Goal: Information Seeking & Learning: Learn about a topic

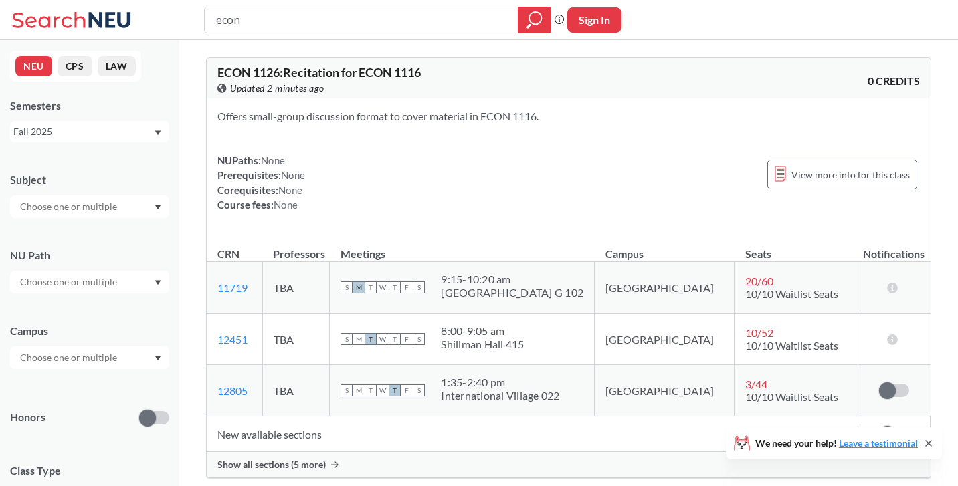
click at [401, 21] on input "econ" at bounding box center [362, 20] width 294 height 23
type input "2315"
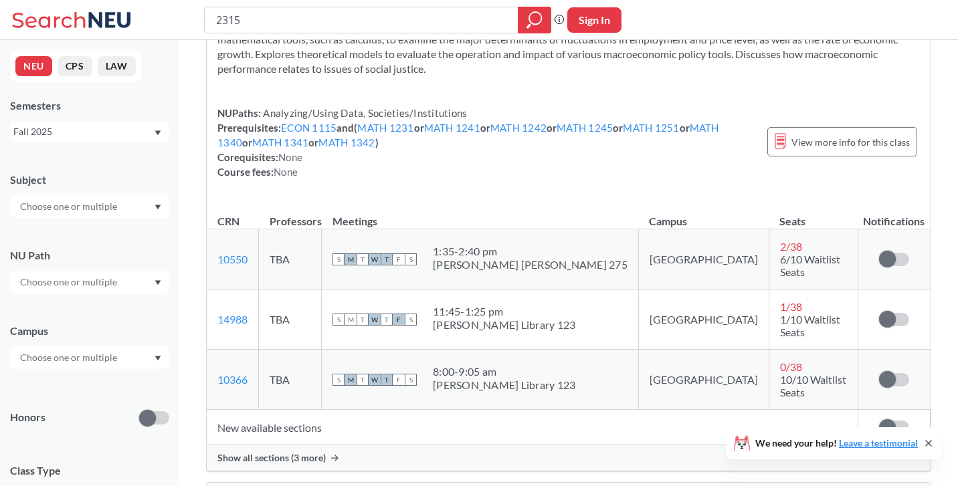
scroll to position [389, 0]
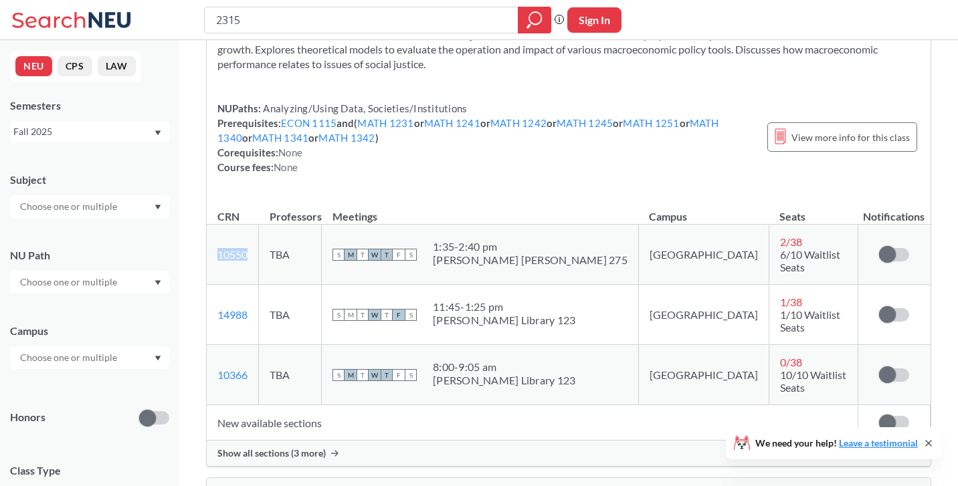
drag, startPoint x: 252, startPoint y: 250, endPoint x: 219, endPoint y: 255, distance: 33.9
click at [219, 255] on td "10550 View this section on Banner." at bounding box center [233, 255] width 52 height 60
copy link "10550"
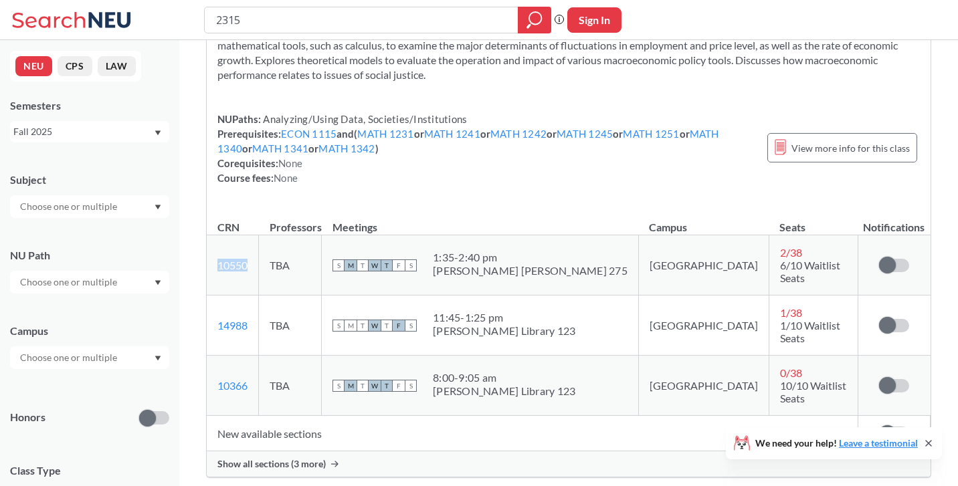
scroll to position [403, 0]
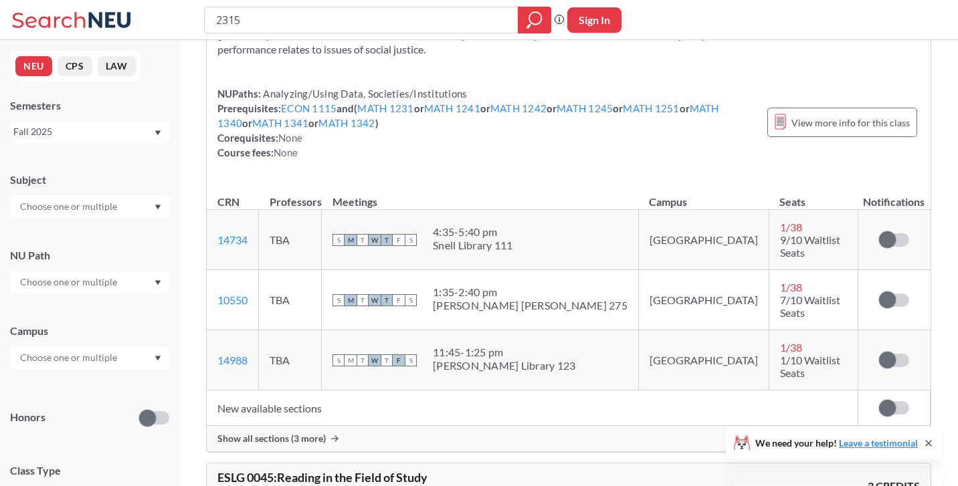
click at [322, 352] on td "TBA" at bounding box center [290, 360] width 63 height 60
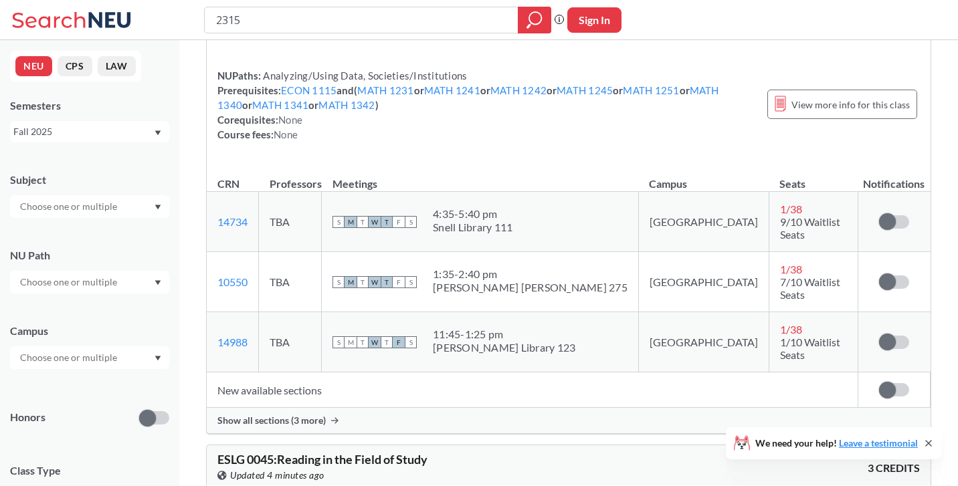
scroll to position [430, 0]
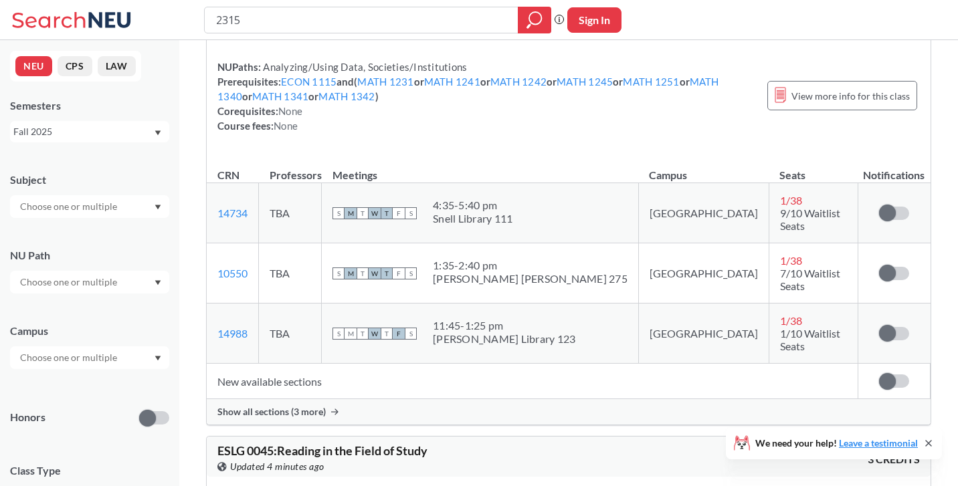
click at [309, 406] on span "Show all sections (3 more)" at bounding box center [271, 412] width 108 height 12
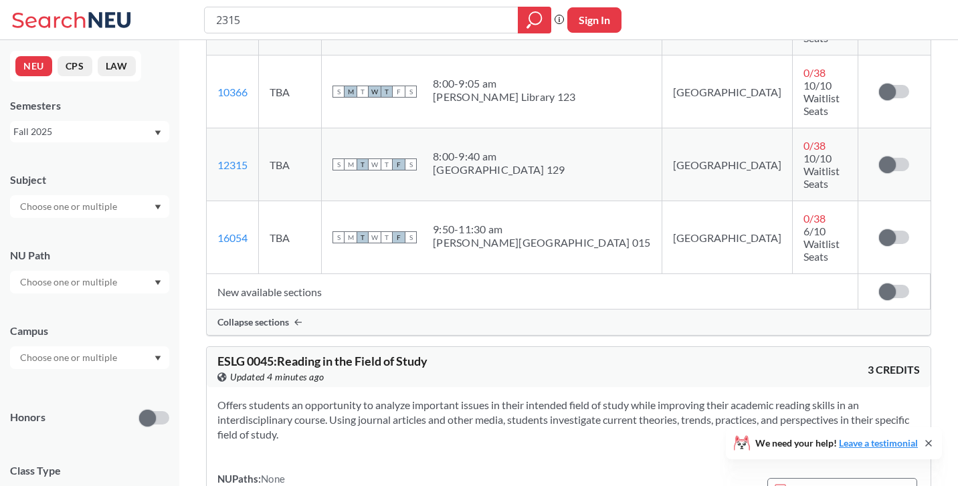
scroll to position [800, 0]
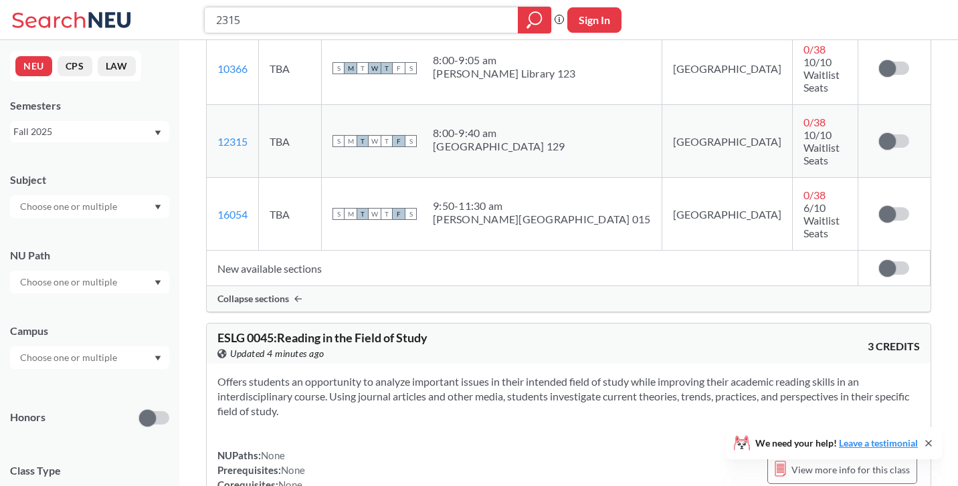
click at [294, 16] on input "2315" at bounding box center [362, 20] width 294 height 23
type input "2316"
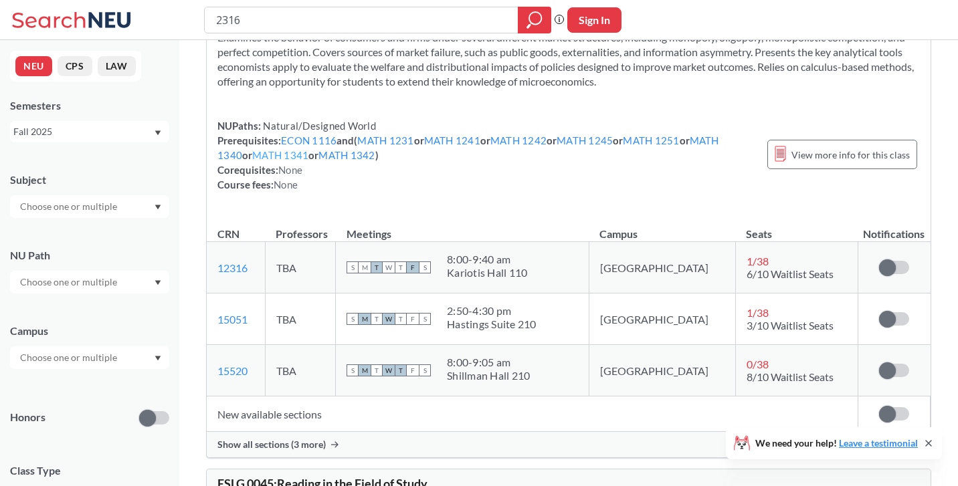
scroll to position [87, 0]
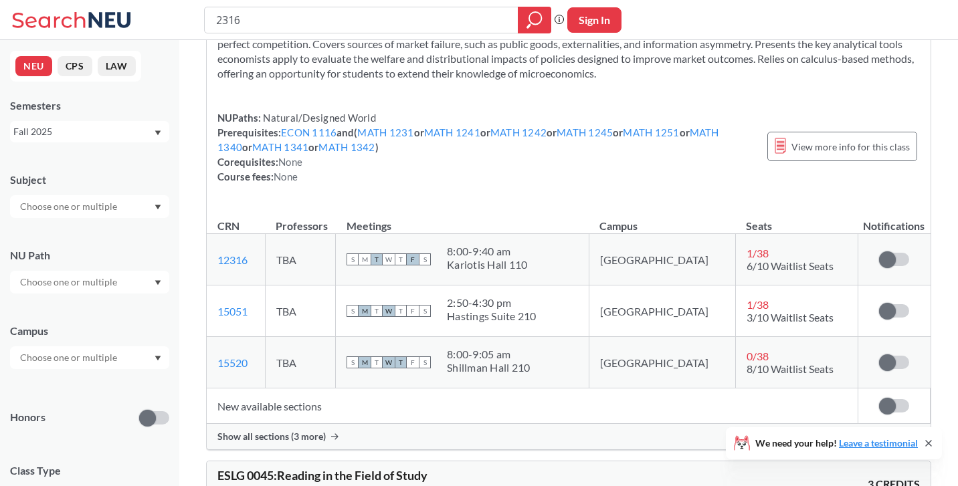
click at [278, 439] on span "Show all sections (3 more)" at bounding box center [271, 437] width 108 height 12
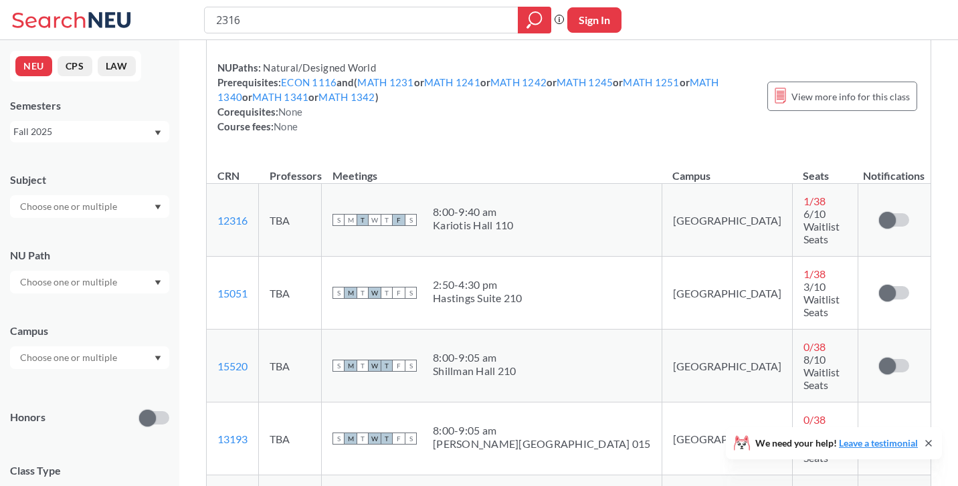
scroll to position [150, 0]
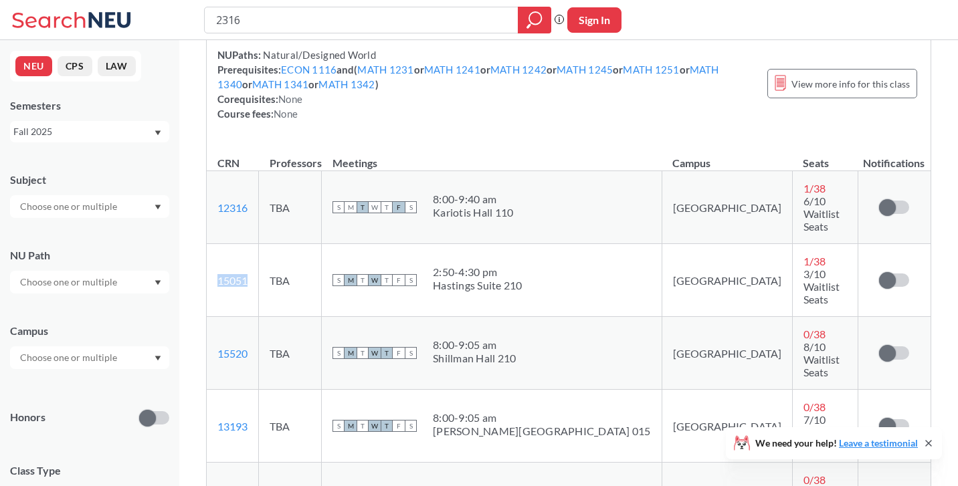
drag, startPoint x: 260, startPoint y: 246, endPoint x: 213, endPoint y: 247, distance: 47.5
click at [213, 247] on td "15051 View this section on Banner." at bounding box center [233, 280] width 52 height 73
copy link "15051"
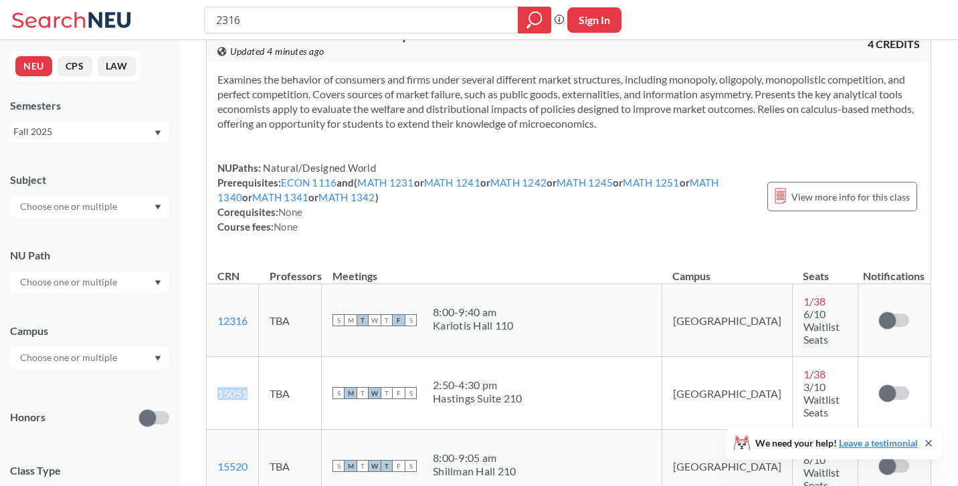
scroll to position [5, 0]
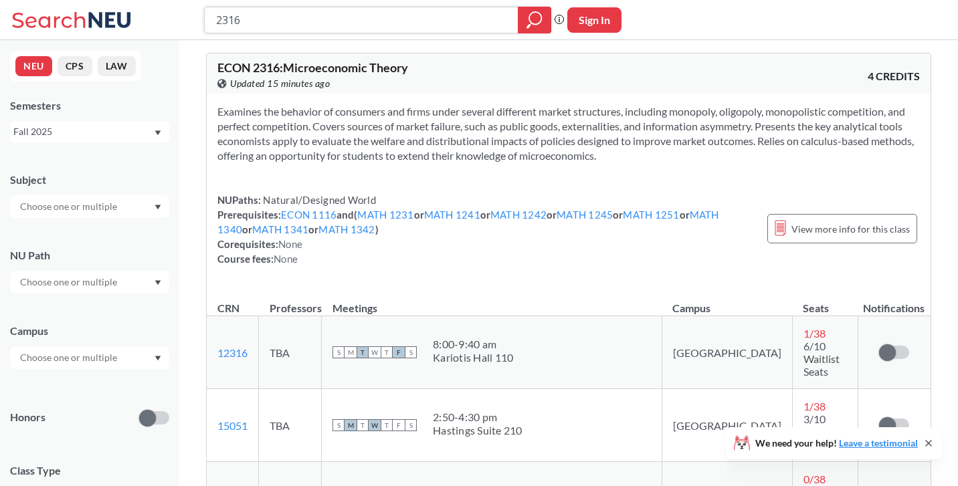
click at [306, 19] on input "2316" at bounding box center [362, 20] width 294 height 23
type input "math"
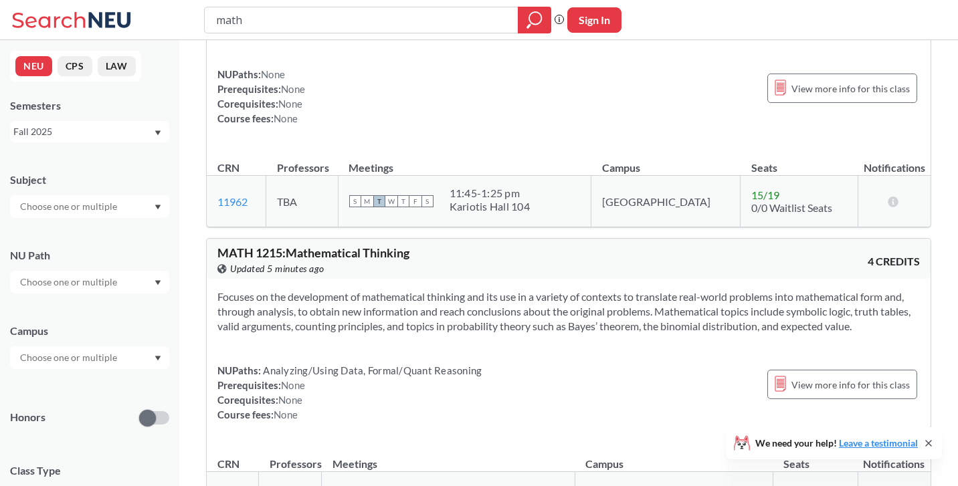
scroll to position [1598, 0]
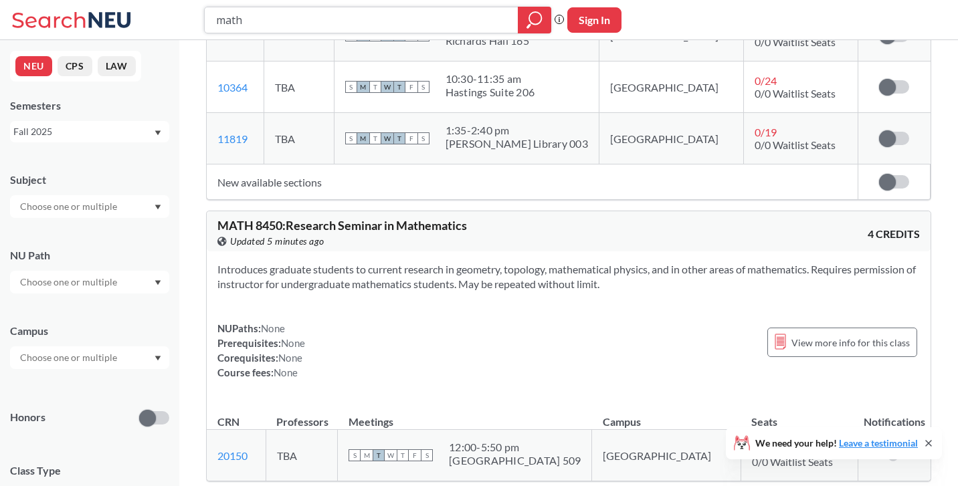
click at [257, 13] on input "math" at bounding box center [362, 20] width 294 height 23
type input "[PERSON_NAME]"
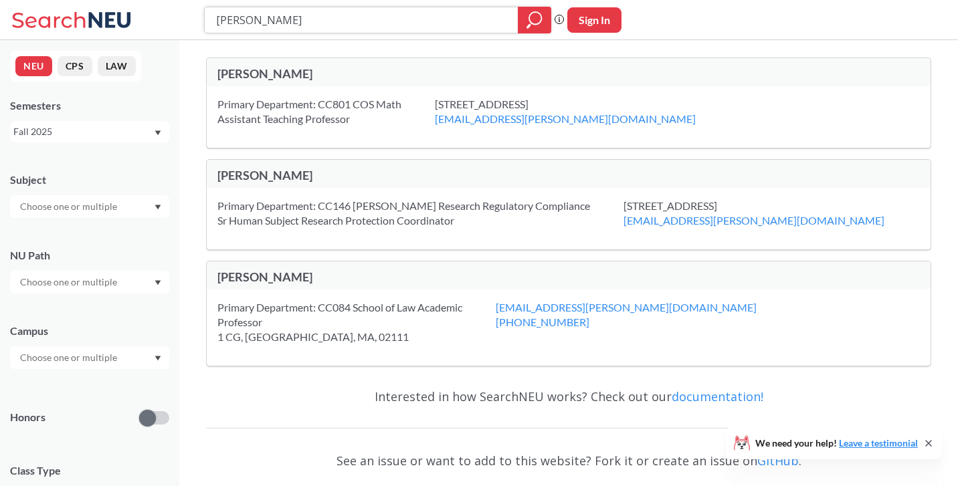
click at [292, 21] on input "[PERSON_NAME]" at bounding box center [362, 20] width 294 height 23
type input "4545"
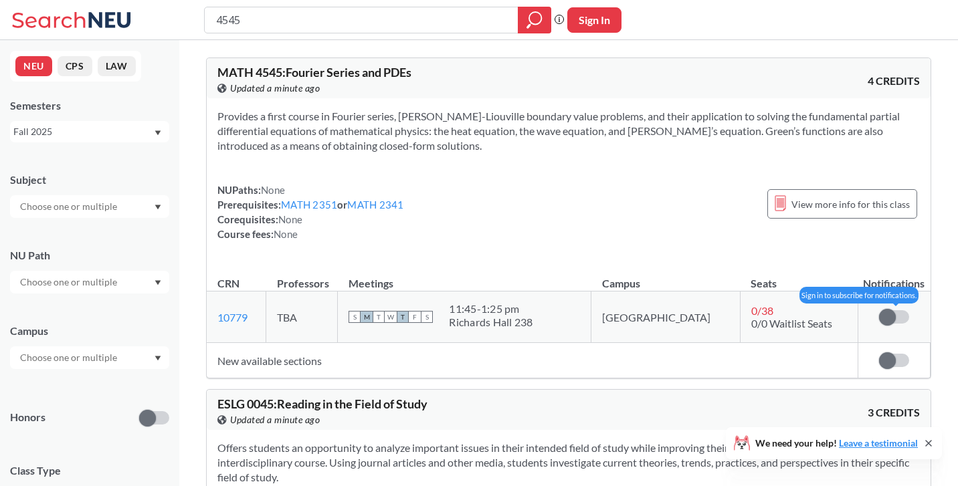
click at [893, 313] on span at bounding box center [887, 317] width 17 height 17
click at [879, 310] on input "checkbox" at bounding box center [879, 310] width 0 height 0
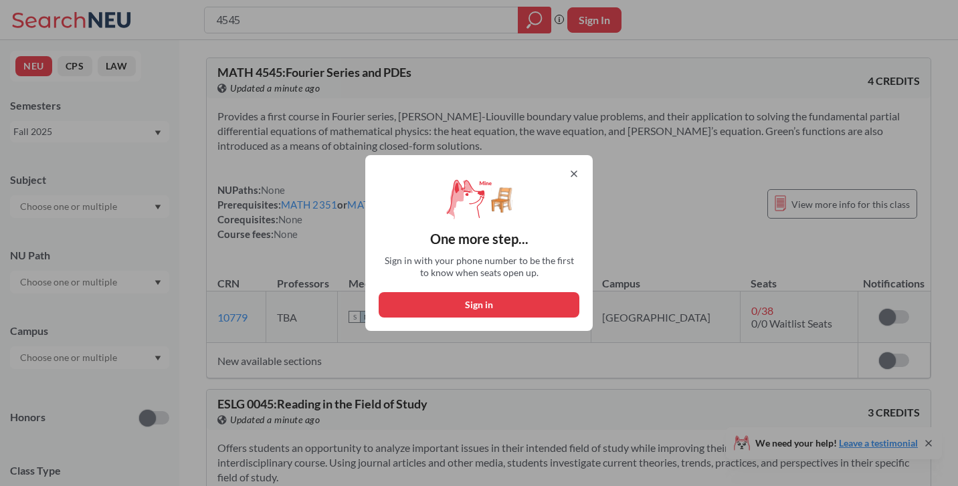
click at [463, 305] on button "Sign in" at bounding box center [479, 304] width 201 height 25
select select "US"
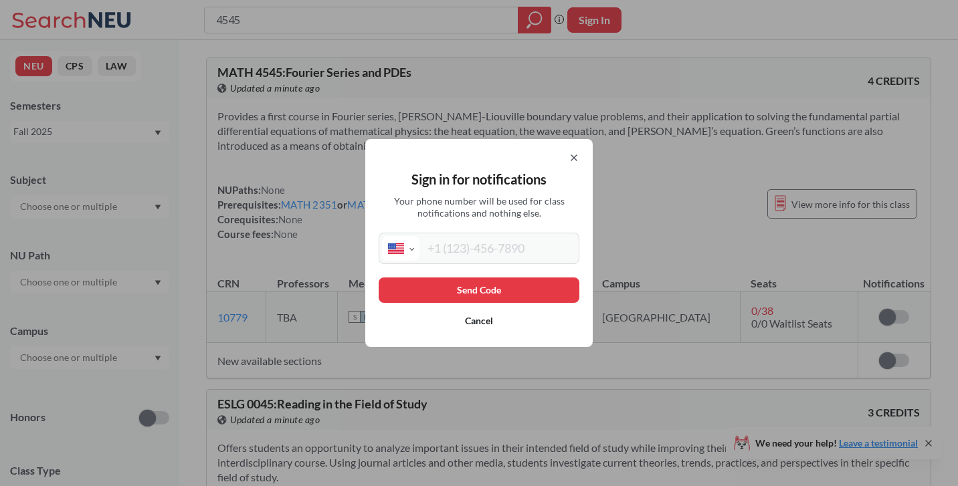
click at [490, 230] on div "Sign in for notifications Your phone number will be used for class notification…" at bounding box center [478, 243] width 227 height 208
click at [490, 249] on input "tel" at bounding box center [497, 248] width 156 height 25
type input "[PHONE_NUMBER]"
click at [512, 290] on button "Send Code" at bounding box center [479, 290] width 201 height 25
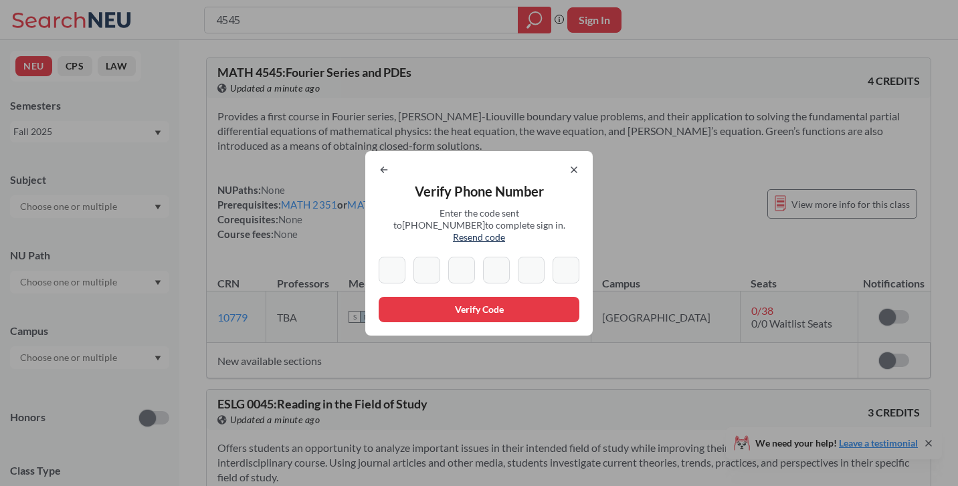
click at [397, 263] on input at bounding box center [392, 270] width 27 height 27
type input "9"
type input "8"
type input "5"
type input "1"
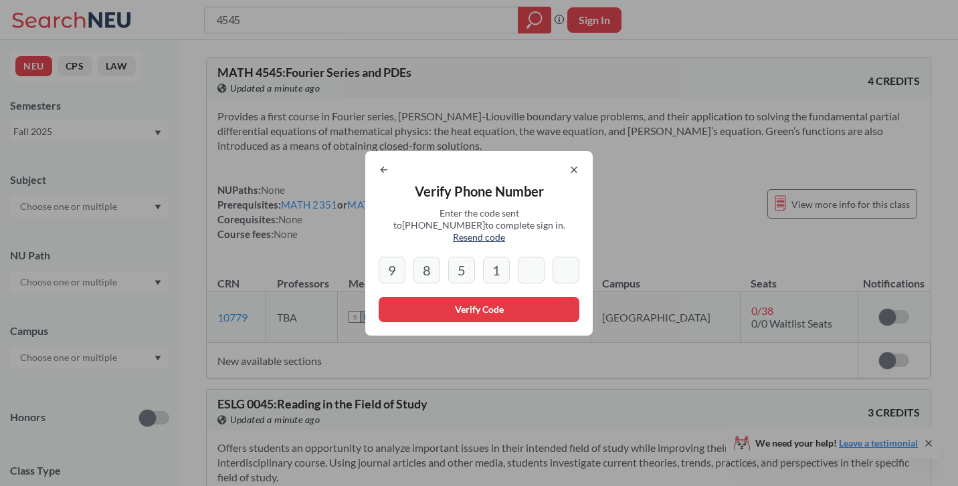
type input "0"
type input "2"
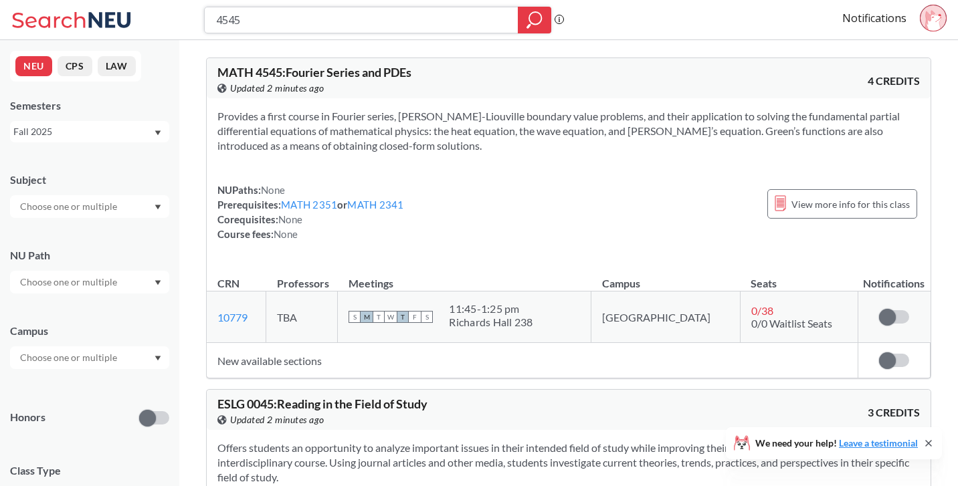
click at [316, 14] on input "4545" at bounding box center [362, 20] width 294 height 23
type input "geometry"
click at [518, 23] on div at bounding box center [534, 20] width 33 height 27
